Goal: Task Accomplishment & Management: Manage account settings

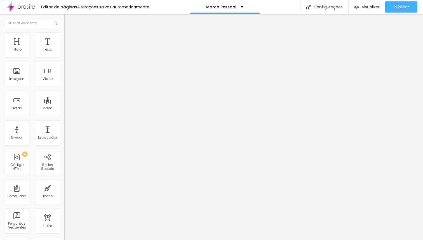
click at [64, 48] on span "Trocar imagem" at bounding box center [79, 45] width 31 height 5
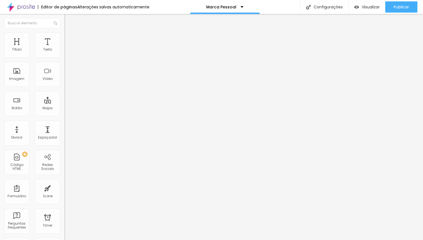
scroll to position [525, 0]
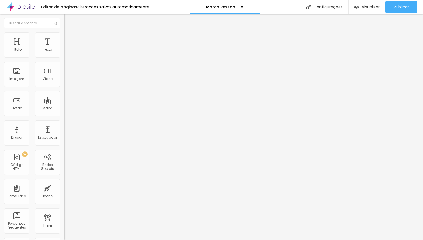
click at [64, 48] on span "Trocar imagem" at bounding box center [79, 45] width 31 height 5
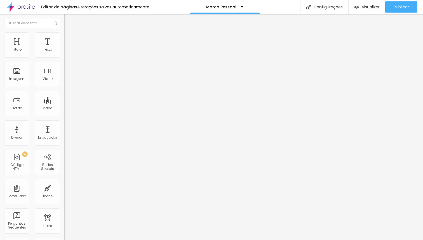
click at [64, 48] on span "Trocar imagem" at bounding box center [79, 45] width 31 height 5
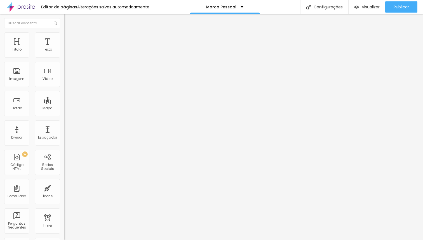
click at [64, 48] on span "Trocar imagem" at bounding box center [79, 45] width 31 height 5
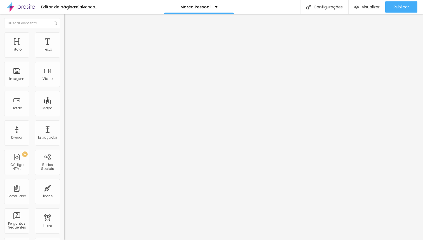
click at [64, 48] on span "Trocar imagem" at bounding box center [79, 45] width 31 height 5
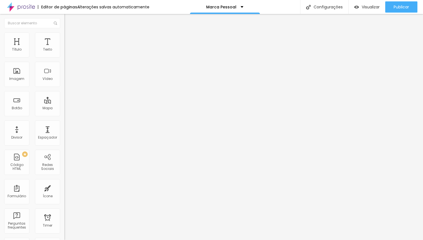
click at [64, 48] on span "Trocar imagem" at bounding box center [79, 45] width 31 height 5
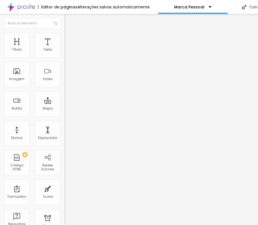
click at [64, 48] on span "Trocar imagem" at bounding box center [79, 45] width 31 height 5
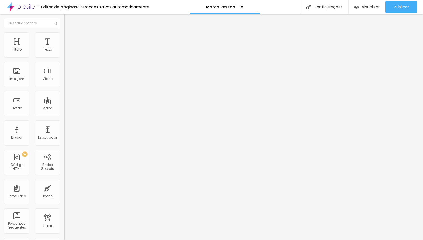
click at [64, 48] on span "Trocar imagem" at bounding box center [79, 45] width 31 height 5
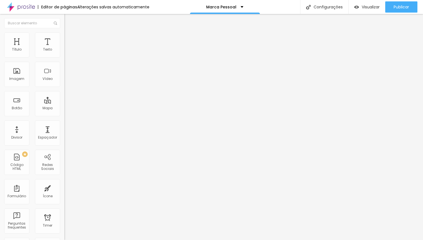
click at [64, 48] on span "Trocar imagem" at bounding box center [79, 45] width 31 height 5
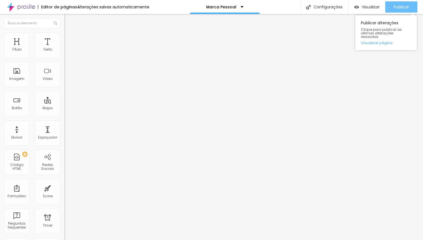
click at [257, 7] on span "Publicar" at bounding box center [401, 7] width 15 height 4
